Goal: Transaction & Acquisition: Book appointment/travel/reservation

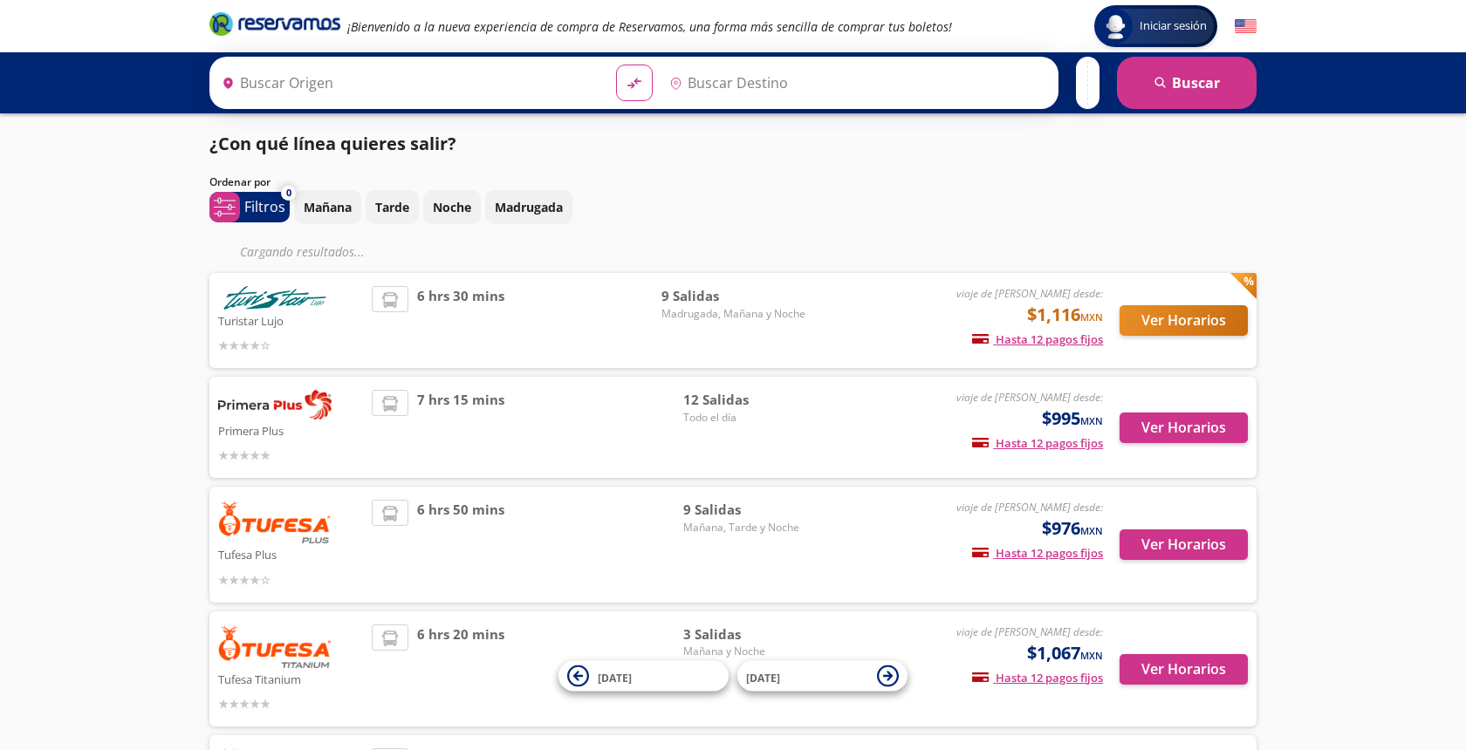
type input "Central Zapopan, [GEOGRAPHIC_DATA]"
type input "[GEOGRAPHIC_DATA], [GEOGRAPHIC_DATA]"
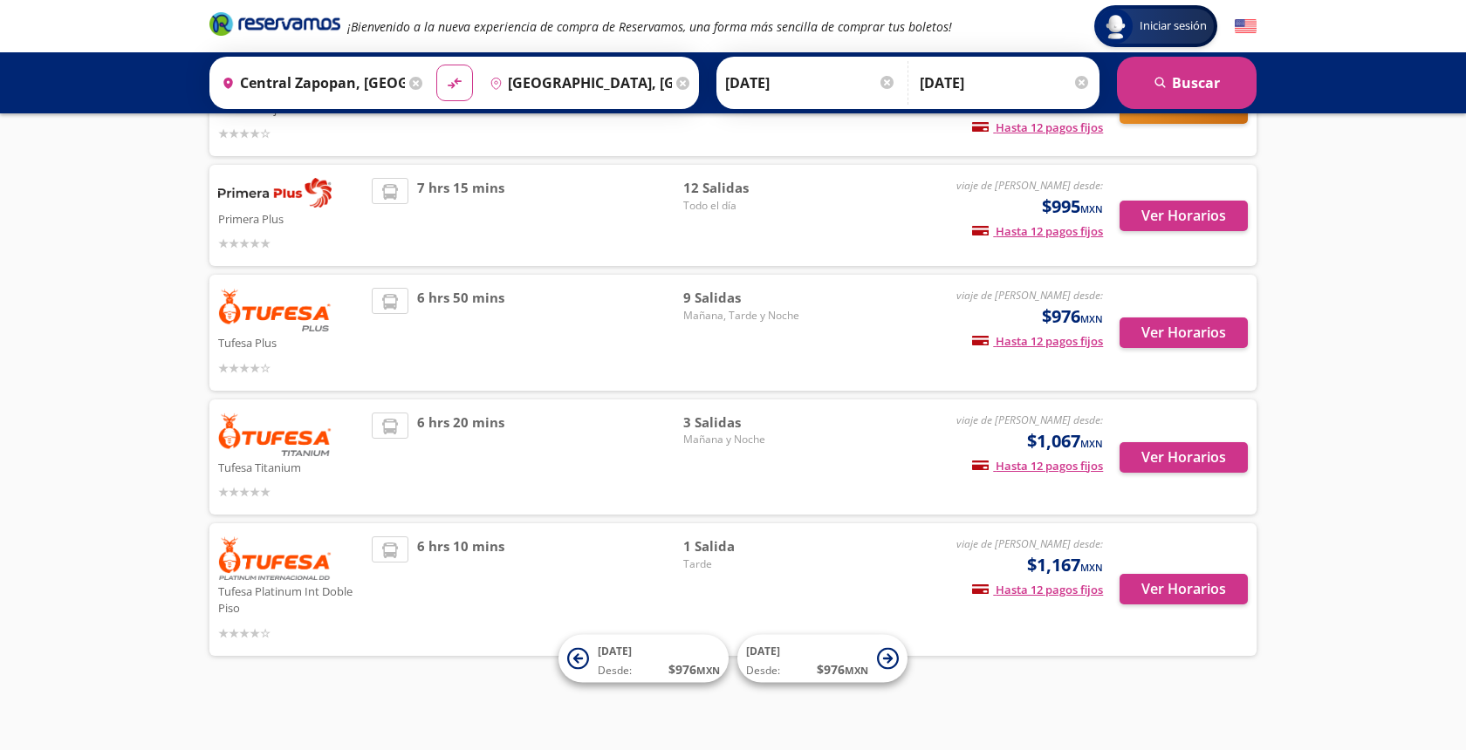
scroll to position [176, 0]
click at [1171, 588] on button "Ver Horarios" at bounding box center [1183, 590] width 128 height 31
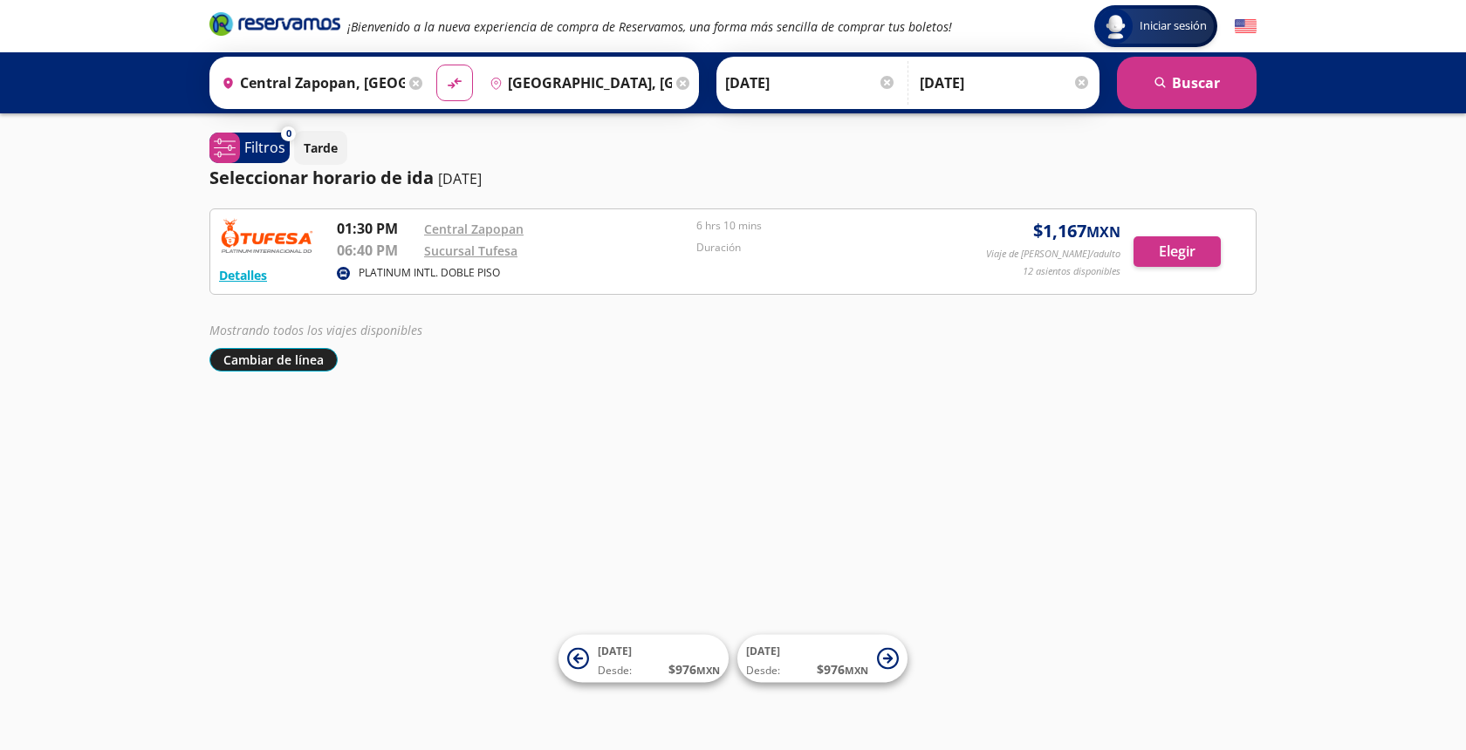
click at [307, 356] on button "Cambiar de línea" at bounding box center [273, 360] width 128 height 24
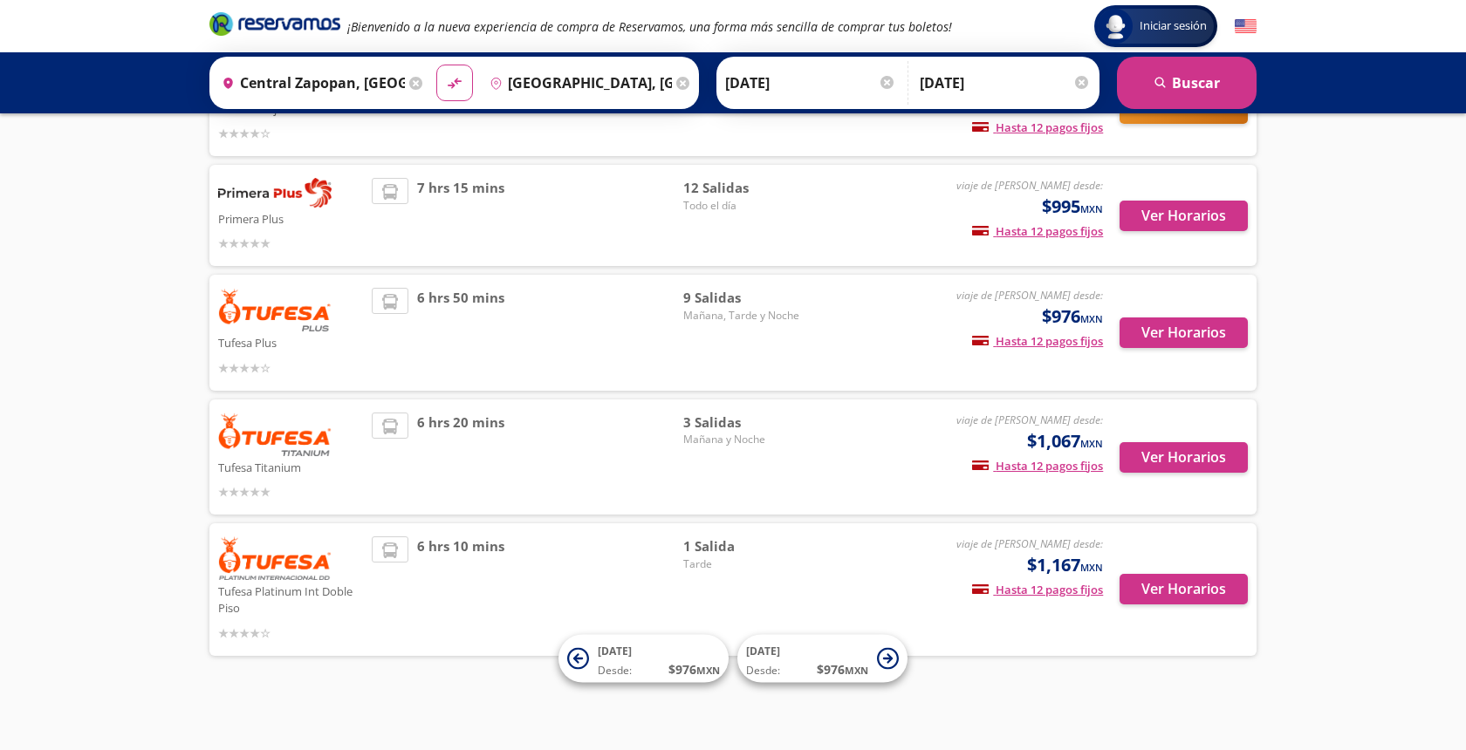
scroll to position [176, 0]
click at [1186, 457] on button "Ver Horarios" at bounding box center [1183, 458] width 128 height 31
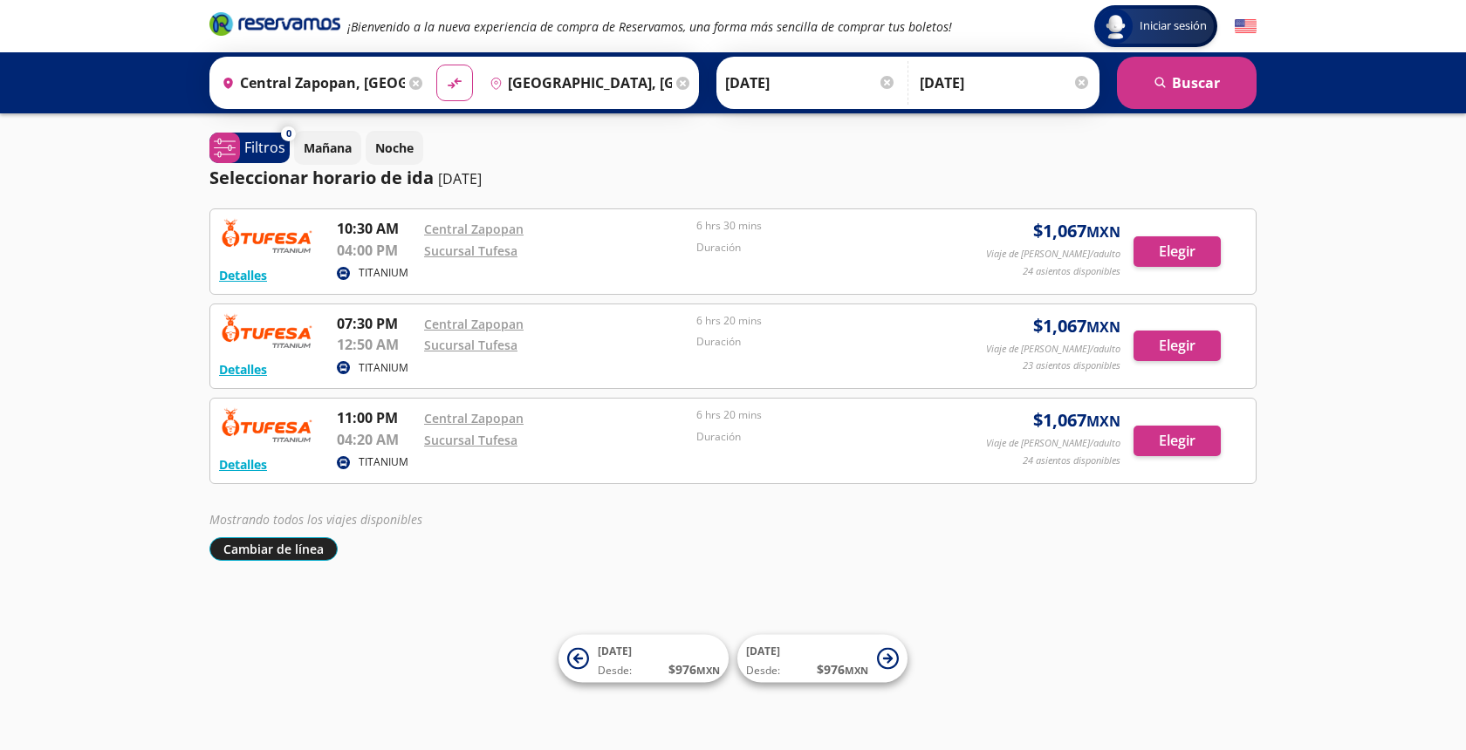
click at [298, 545] on button "Cambiar de línea" at bounding box center [273, 549] width 128 height 24
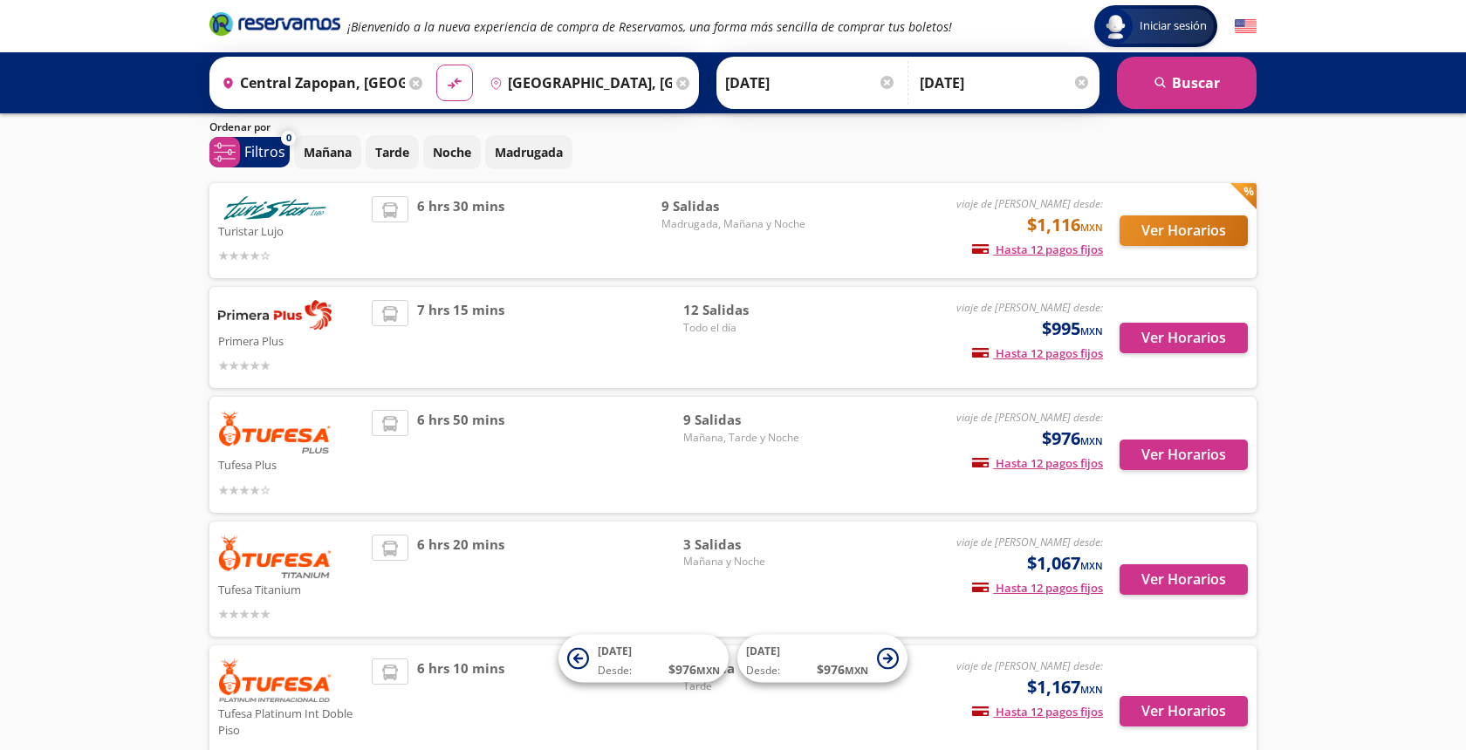
scroll to position [61, 0]
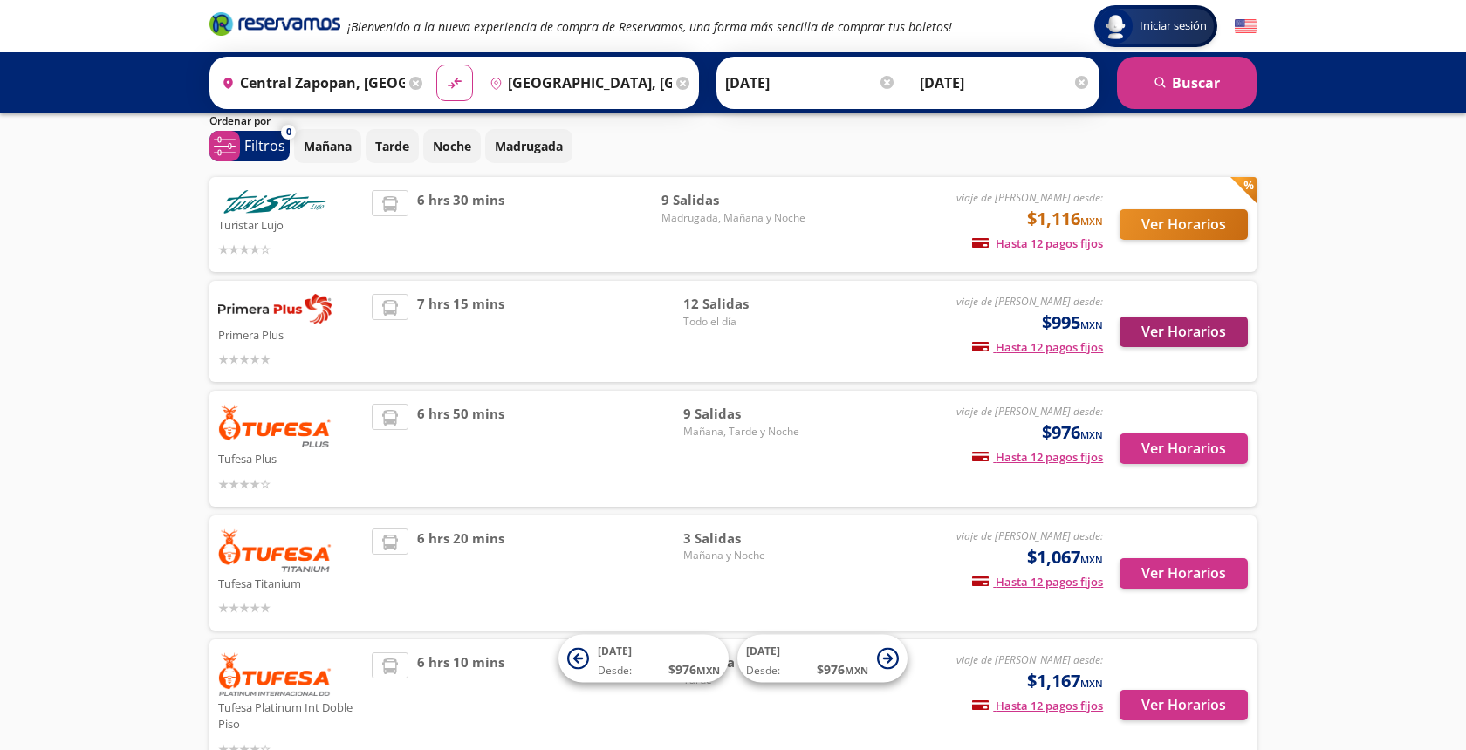
click at [1165, 334] on button "Ver Horarios" at bounding box center [1183, 332] width 128 height 31
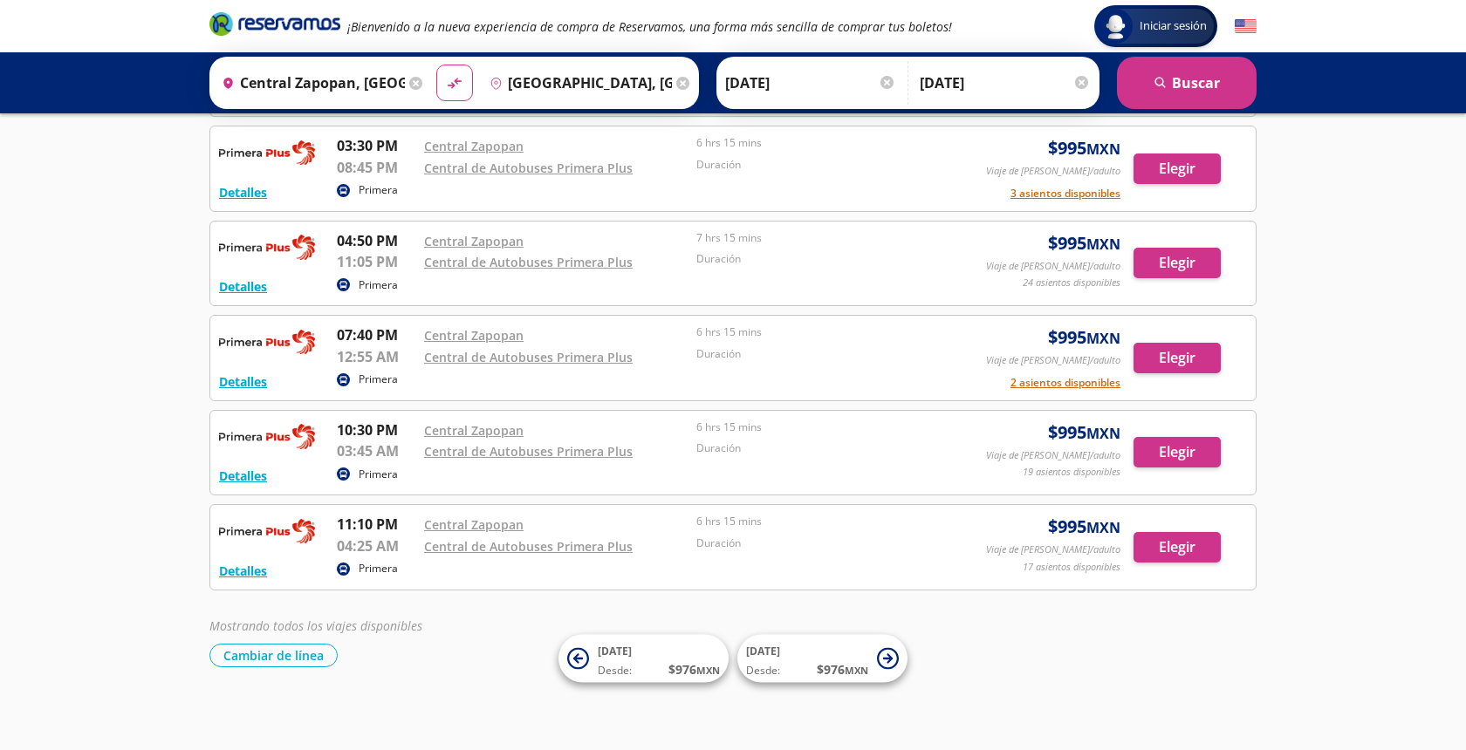
scroll to position [650, 0]
click at [317, 655] on button "Cambiar de línea" at bounding box center [273, 657] width 128 height 24
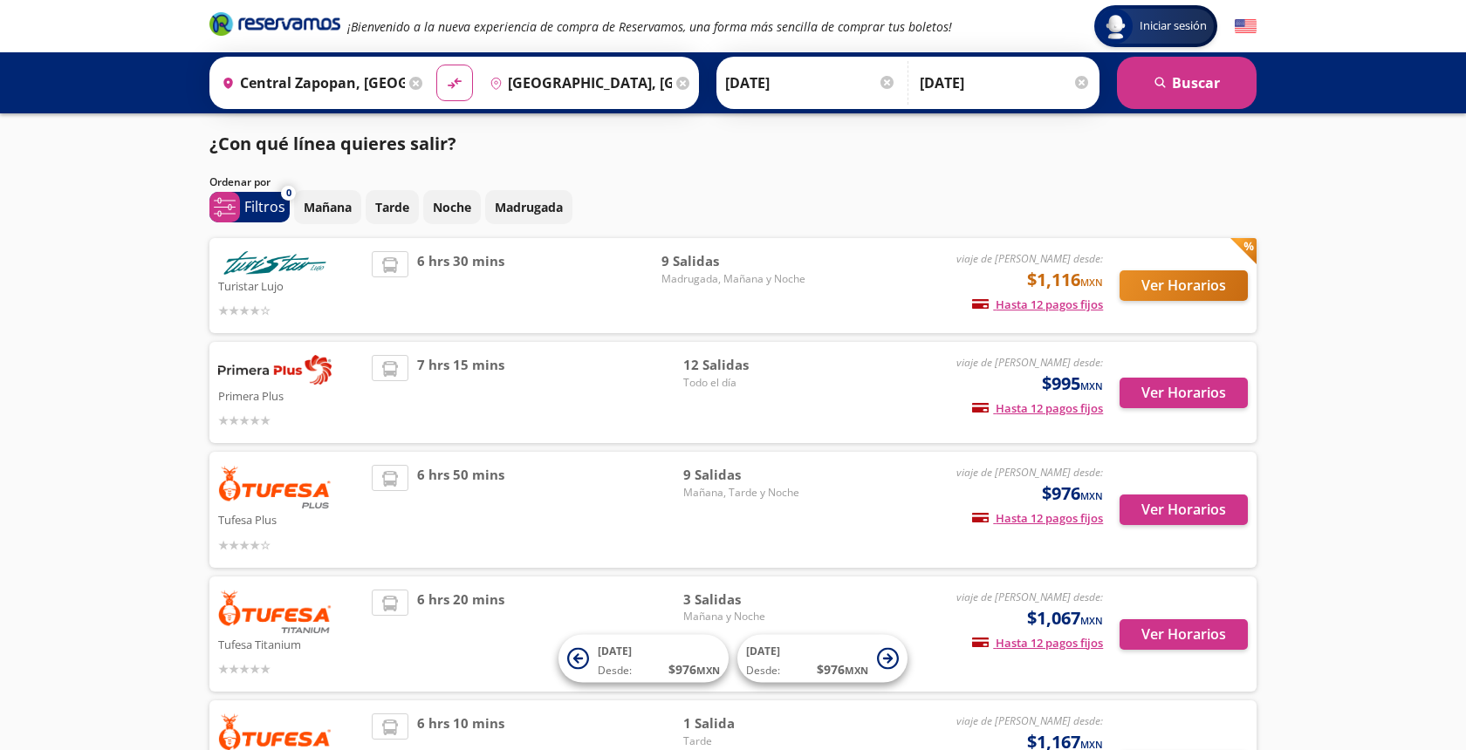
click at [1178, 294] on button "Ver Horarios" at bounding box center [1183, 285] width 128 height 31
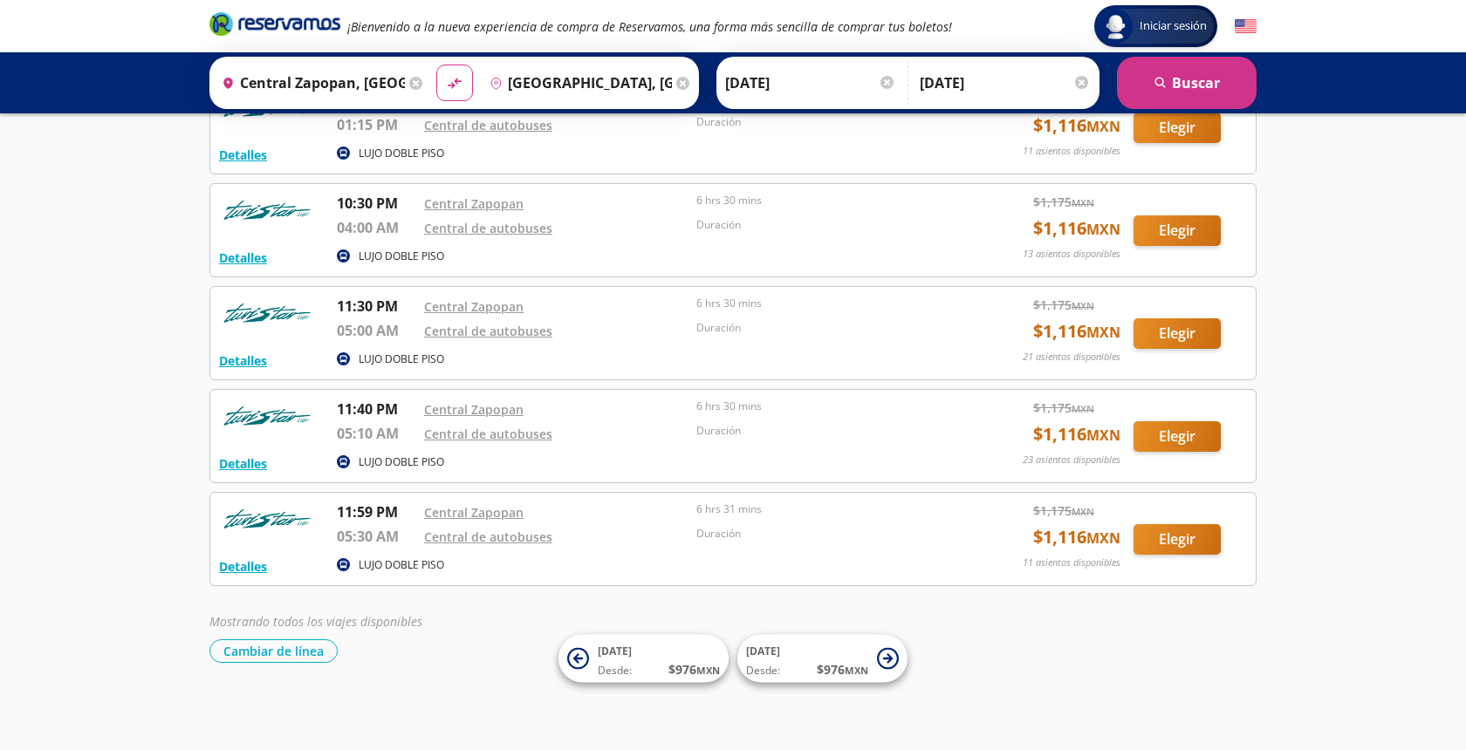
scroll to position [540, 0]
click at [311, 656] on button "Cambiar de línea" at bounding box center [273, 651] width 128 height 24
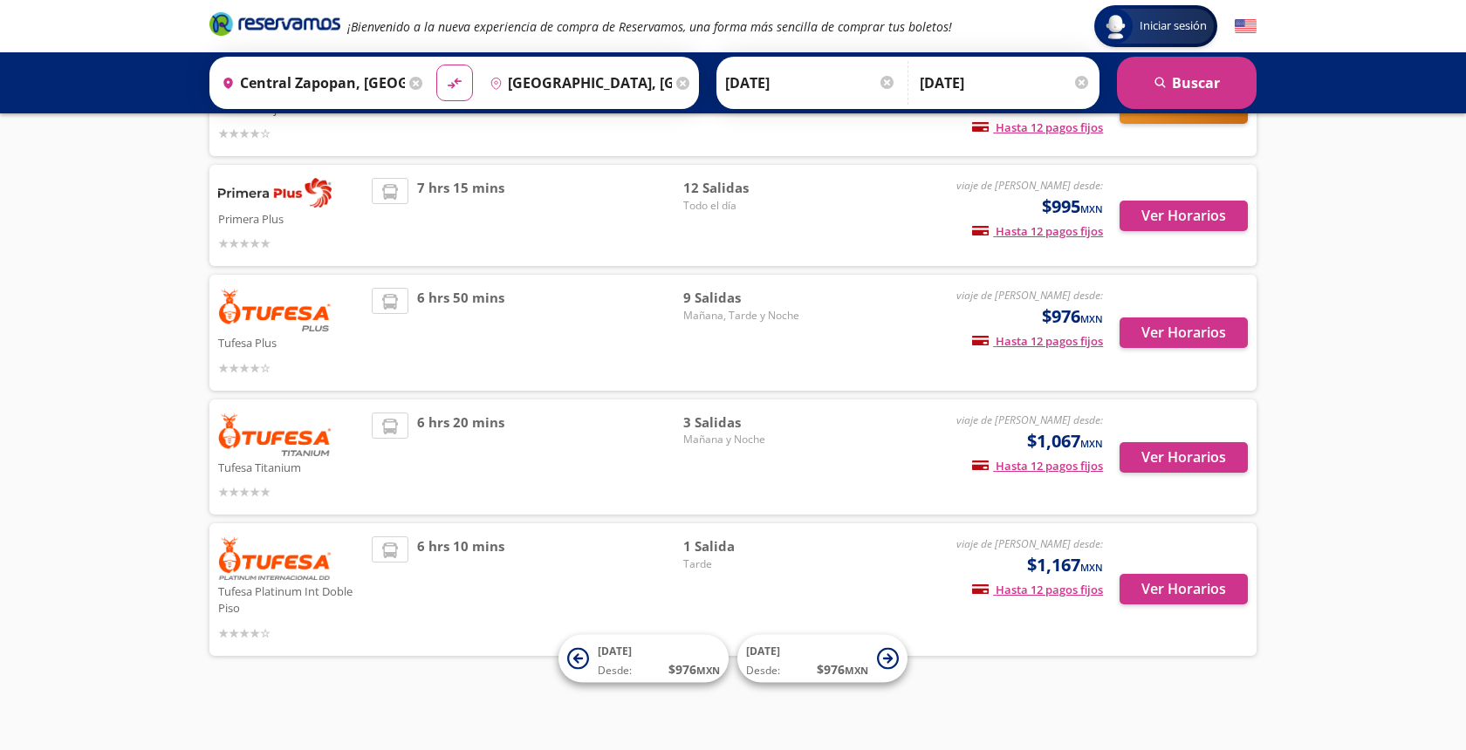
scroll to position [176, 0]
click at [1189, 457] on button "Ver Horarios" at bounding box center [1183, 458] width 128 height 31
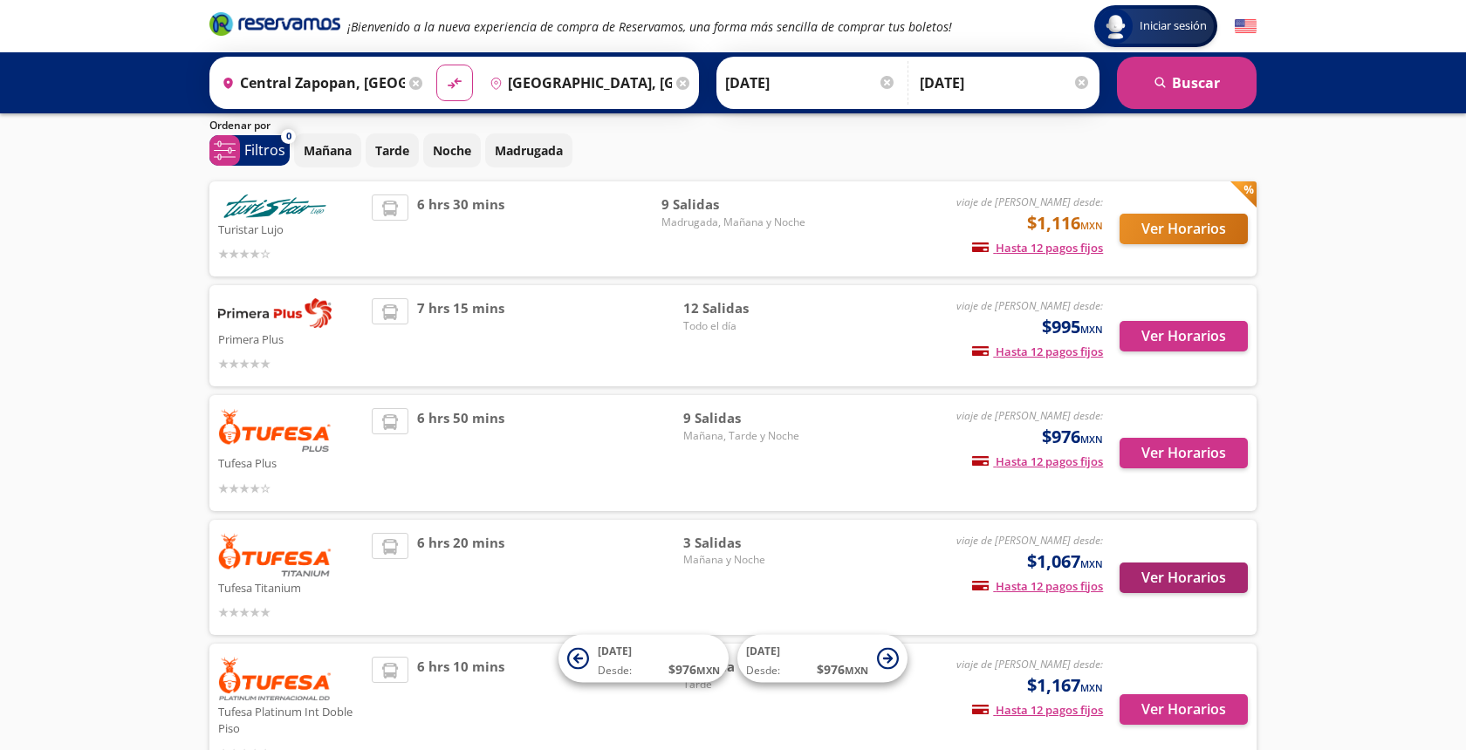
scroll to position [47, 0]
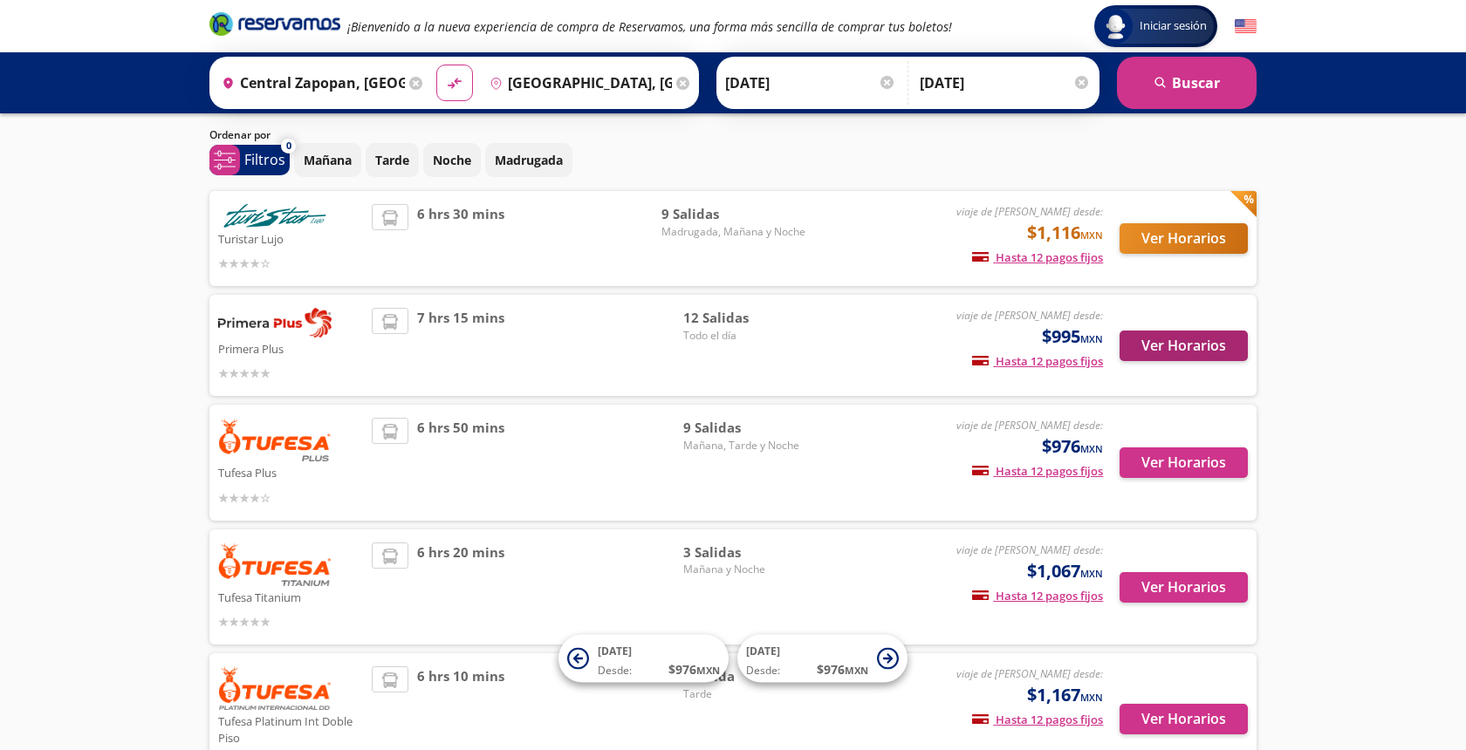
click at [1152, 344] on button "Ver Horarios" at bounding box center [1183, 346] width 128 height 31
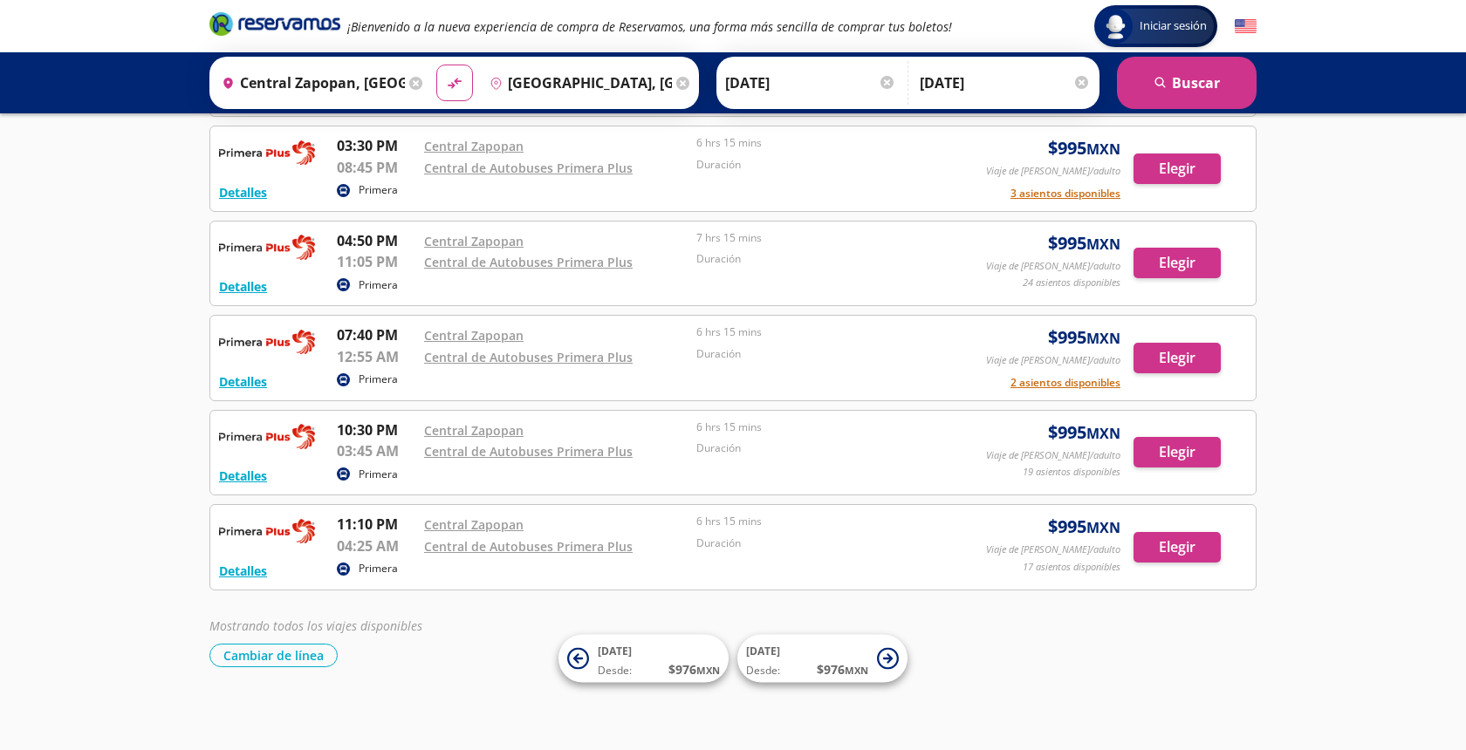
scroll to position [650, 0]
